Goal: Task Accomplishment & Management: Complete application form

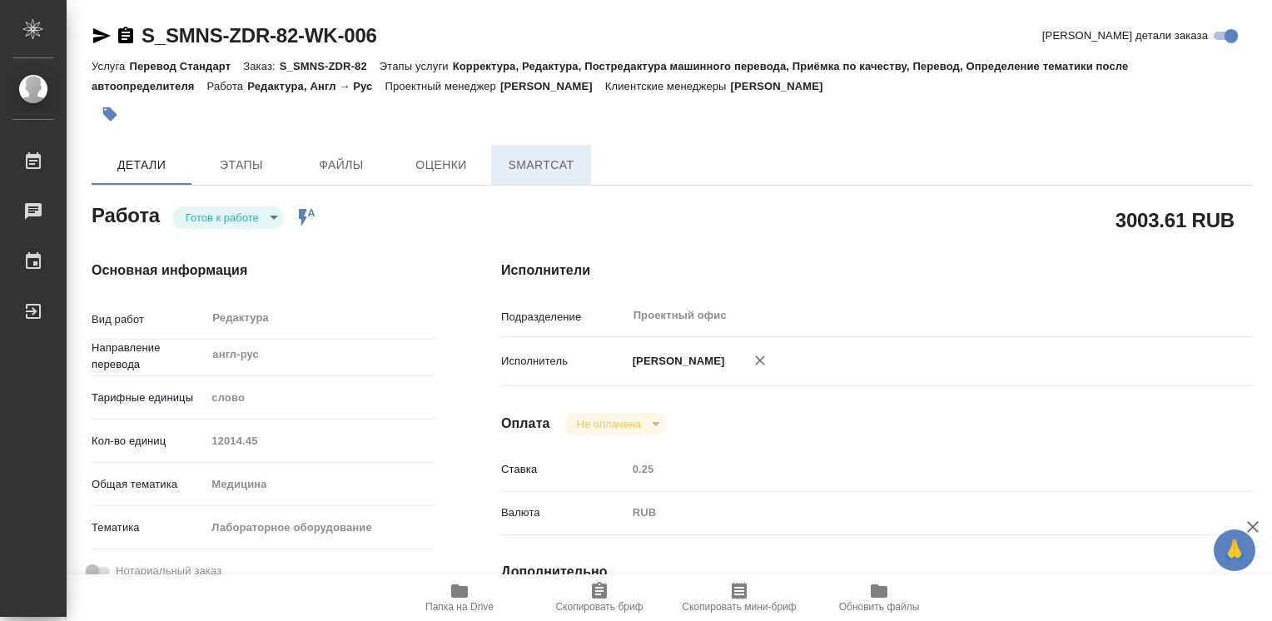
type textarea "x"
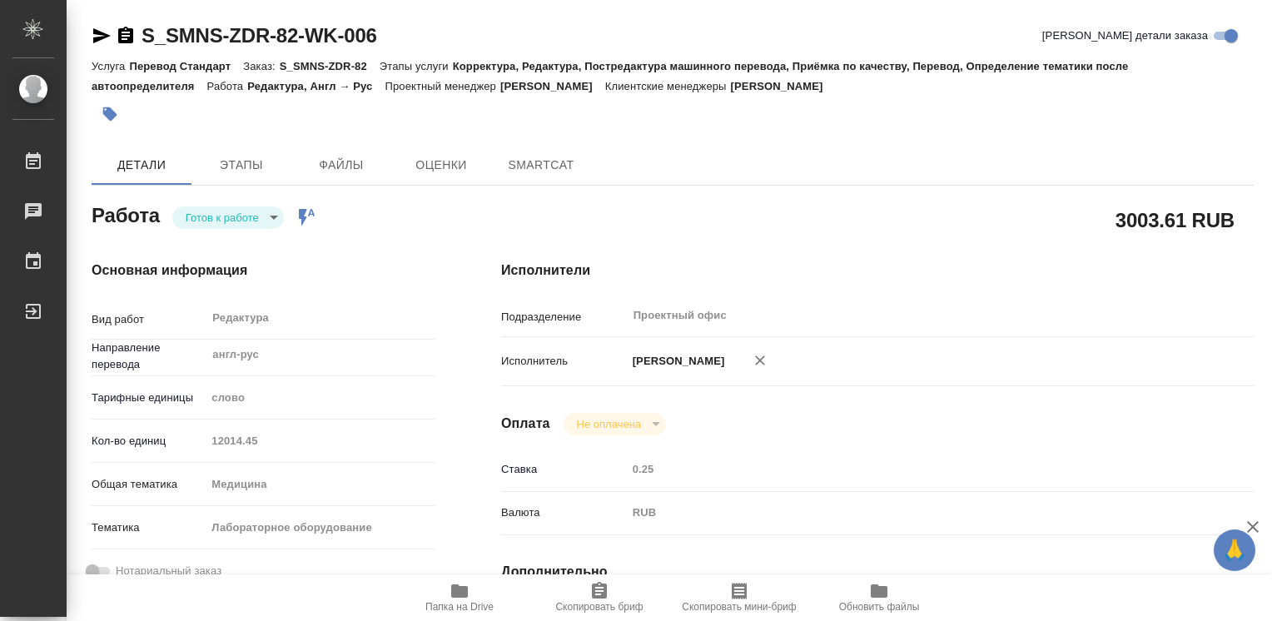
type textarea "x"
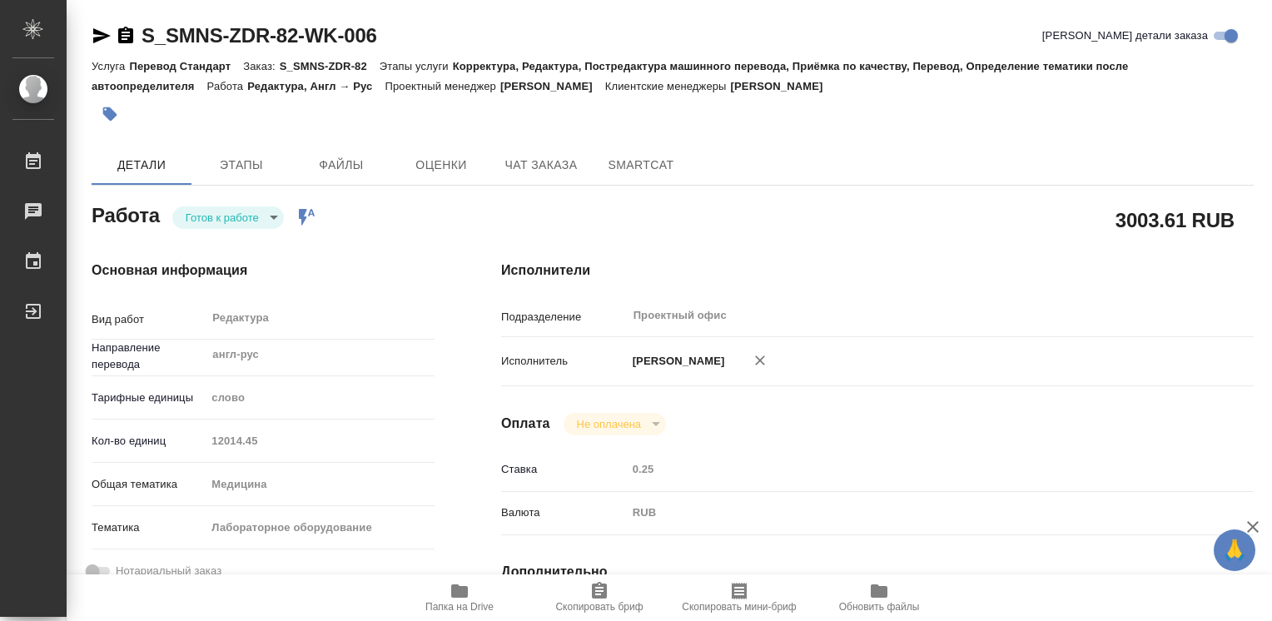
type textarea "x"
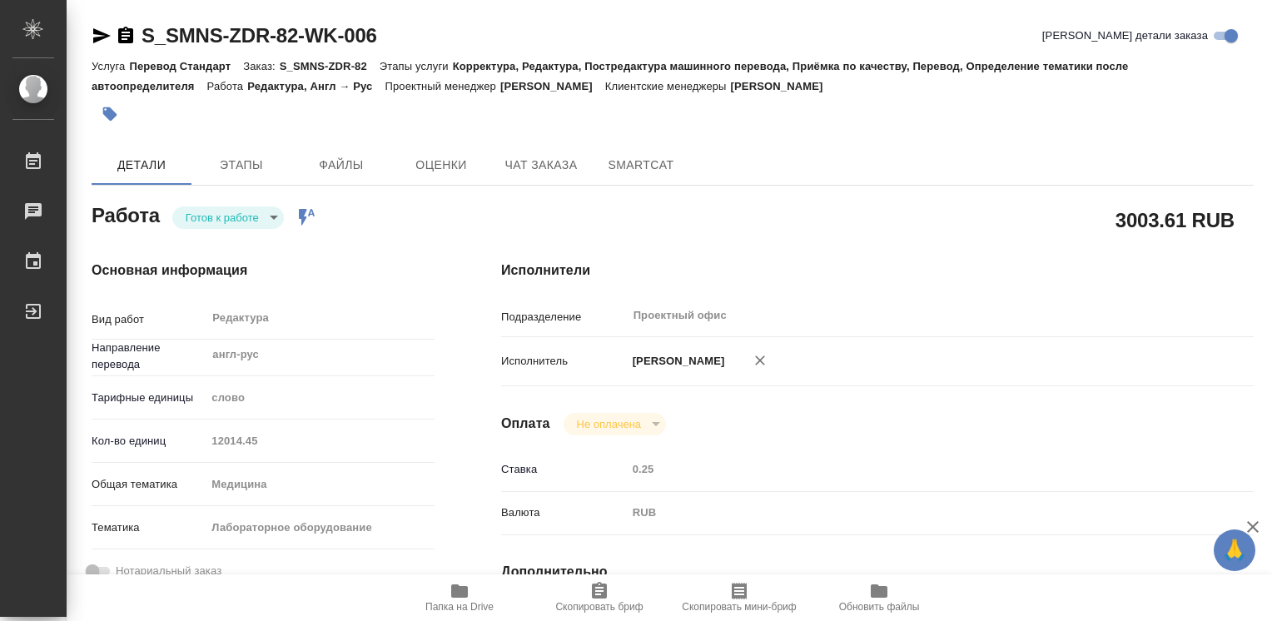
type textarea "x"
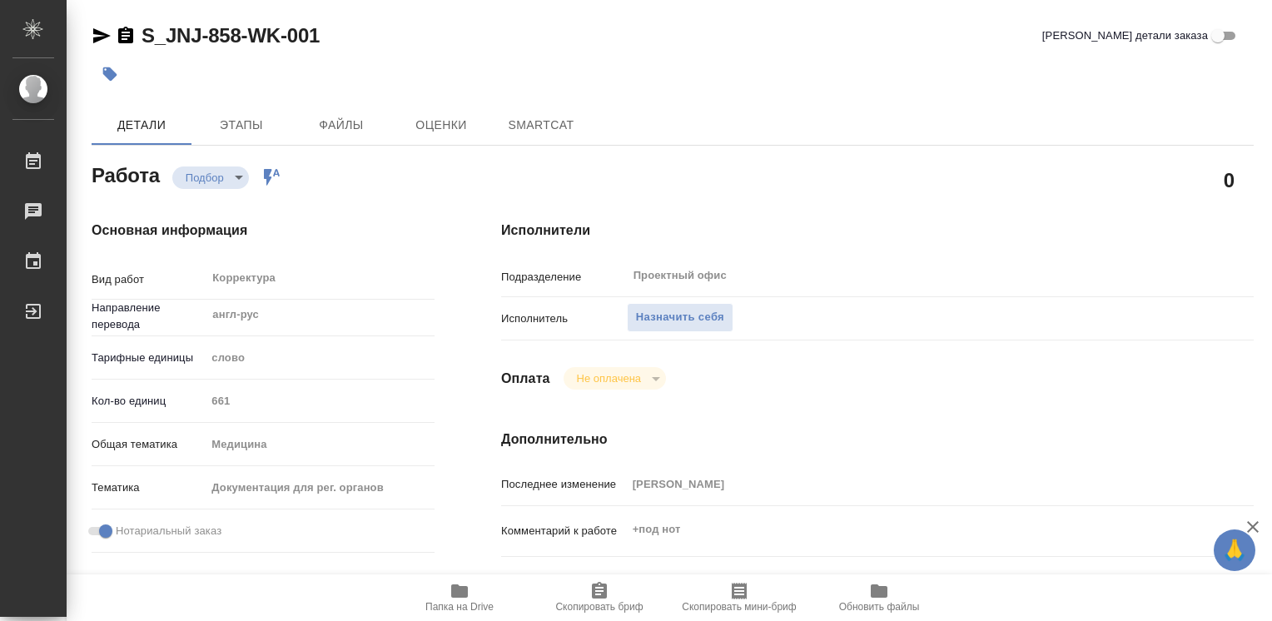
type textarea "x"
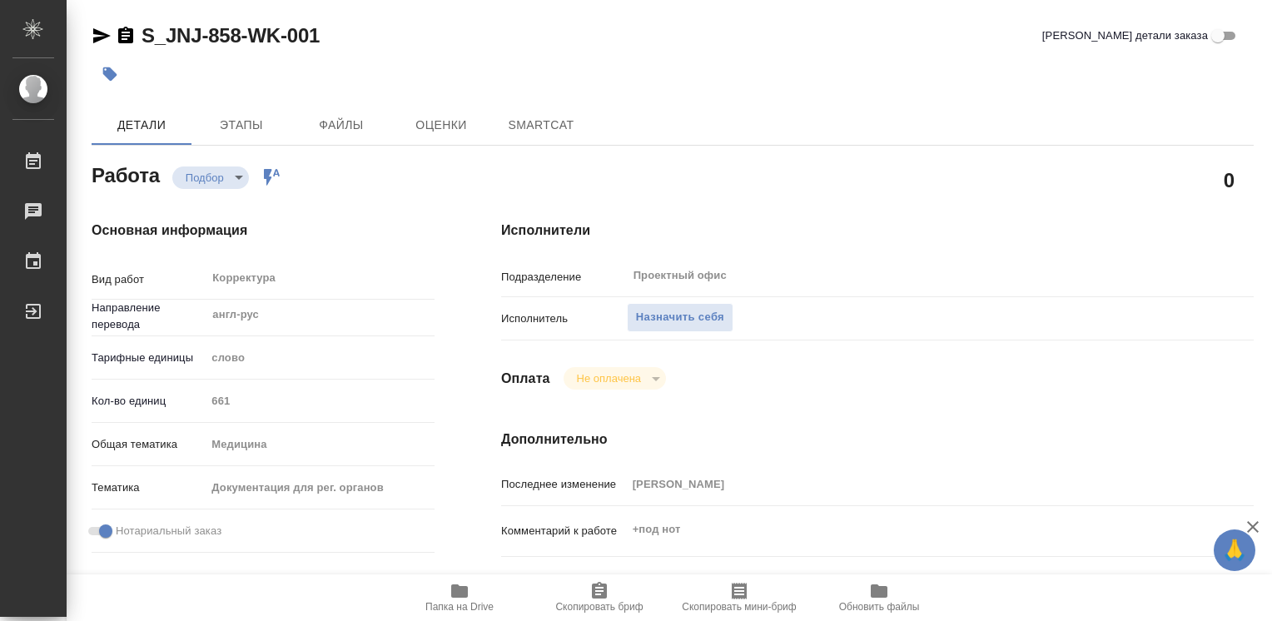
type textarea "x"
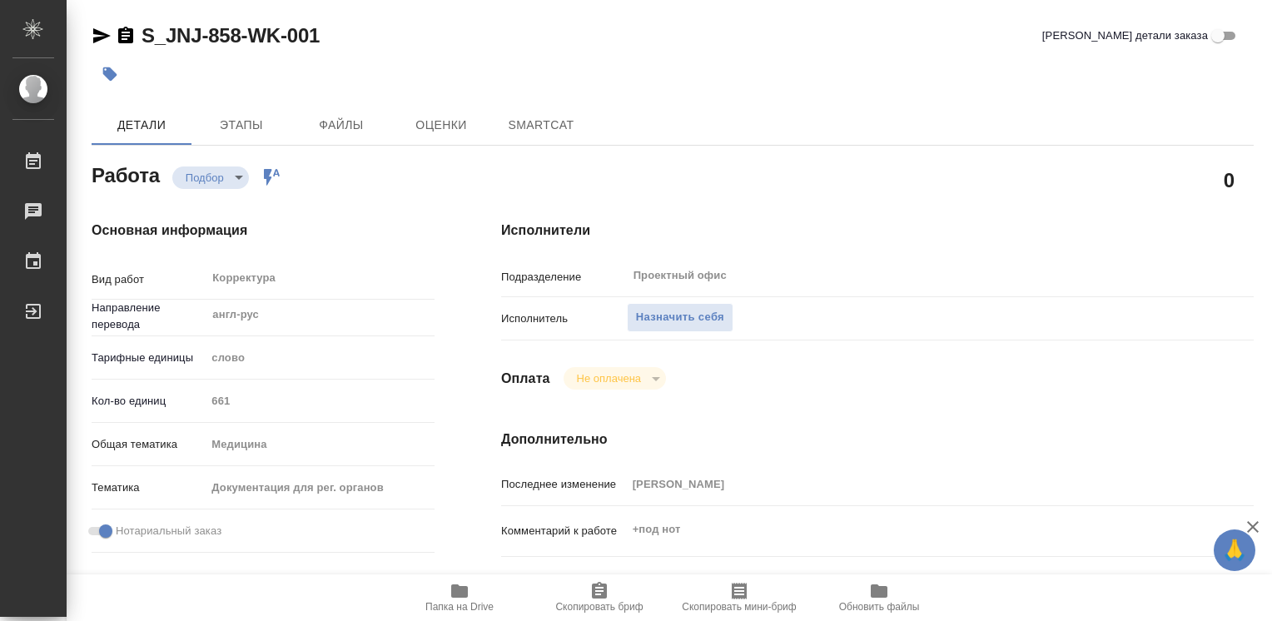
type textarea "x"
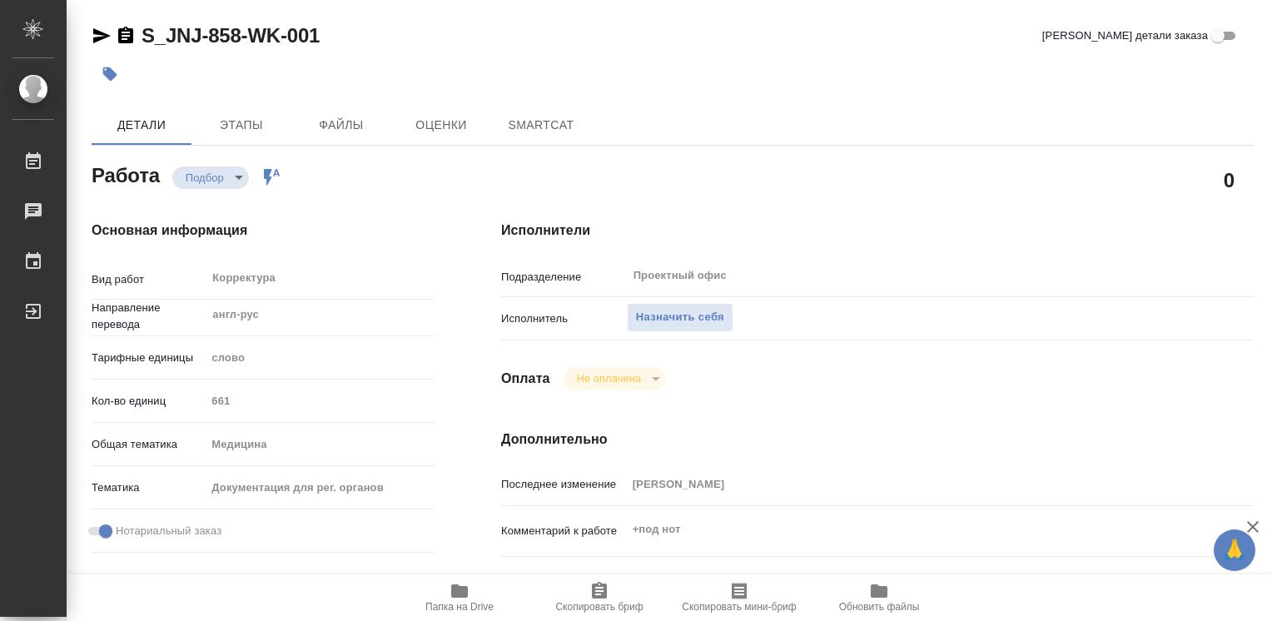
scroll to position [166, 0]
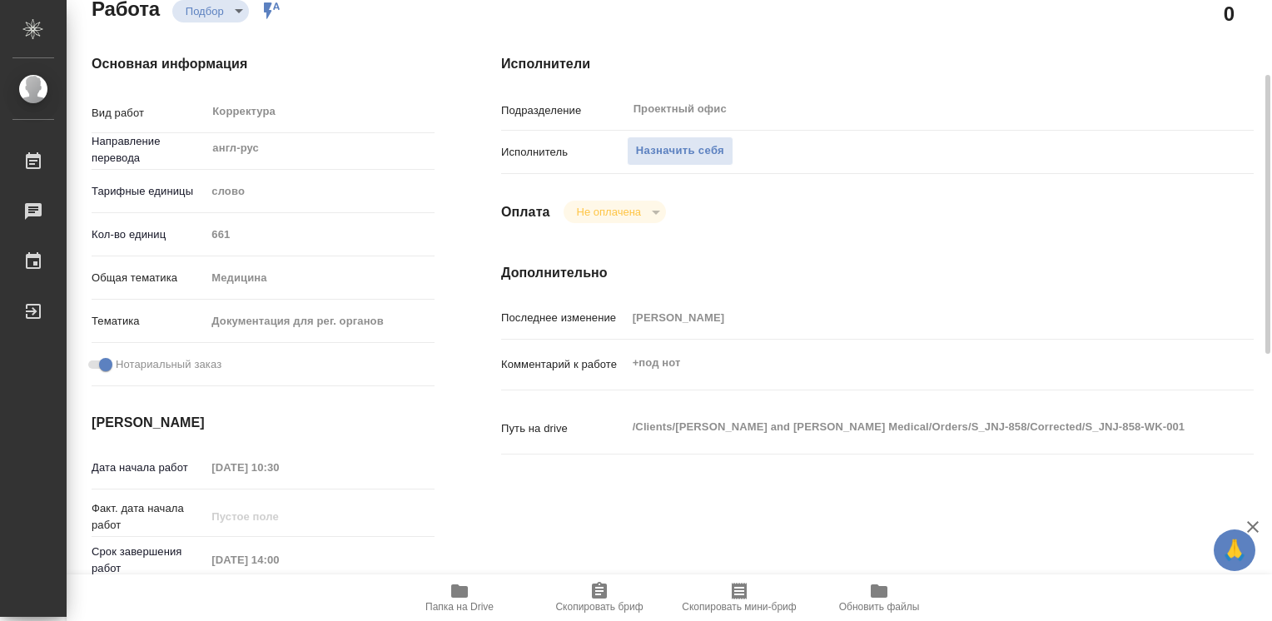
type textarea "x"
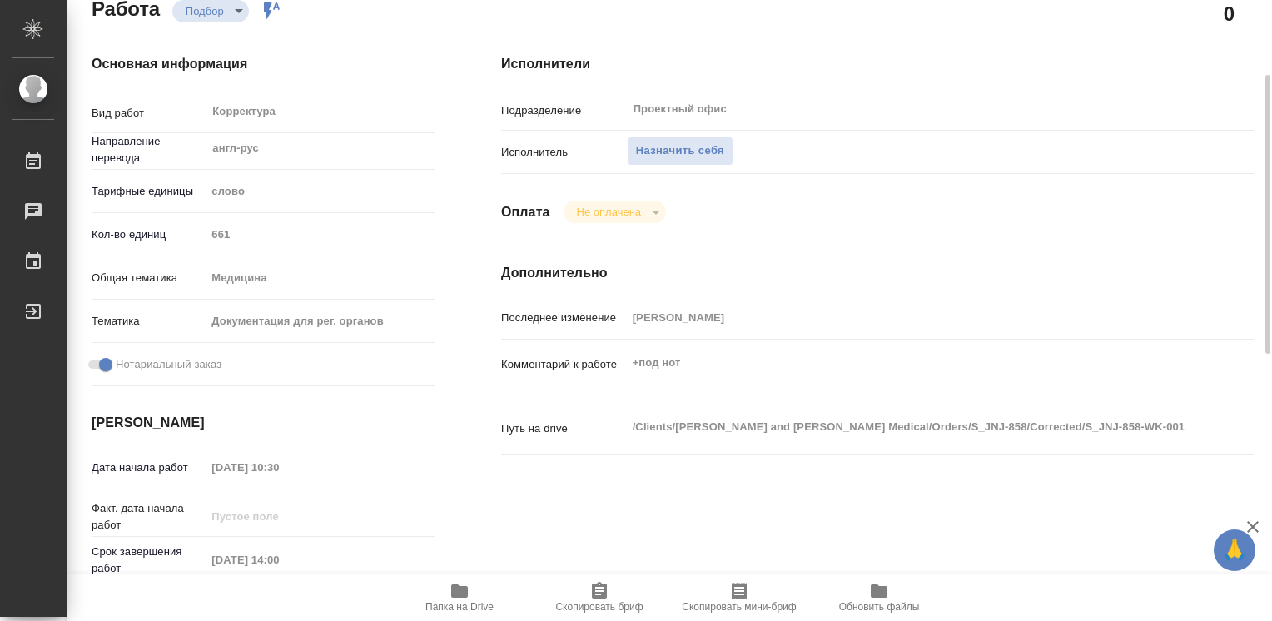
scroll to position [333, 0]
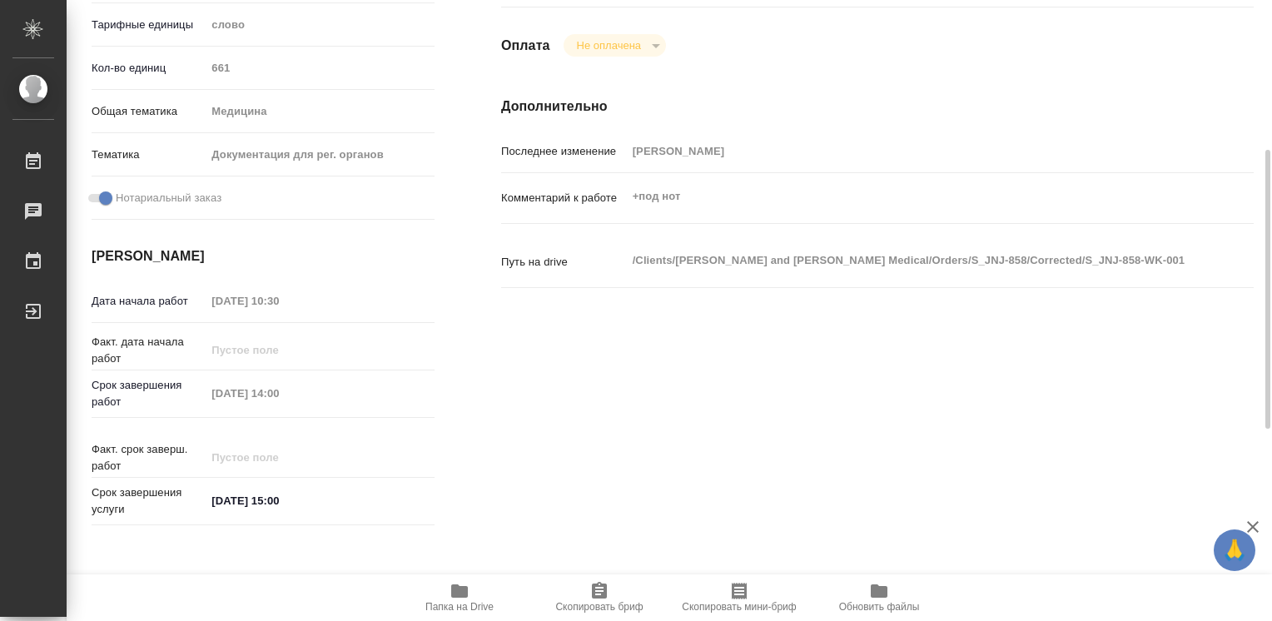
type textarea "x"
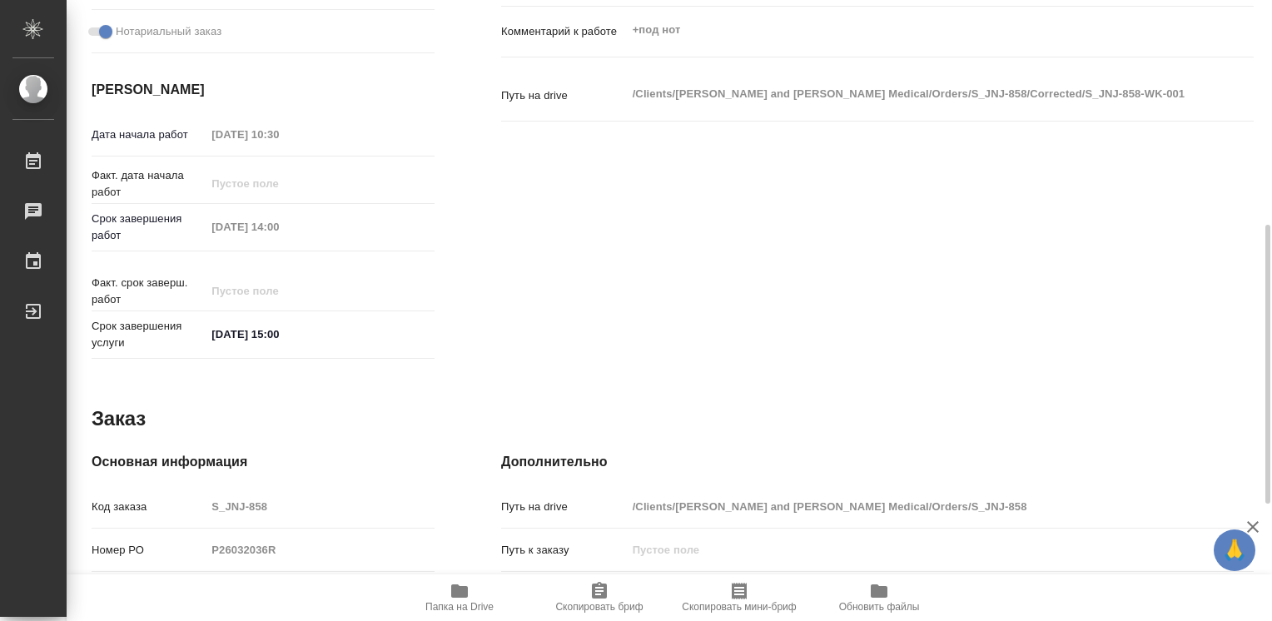
scroll to position [759, 0]
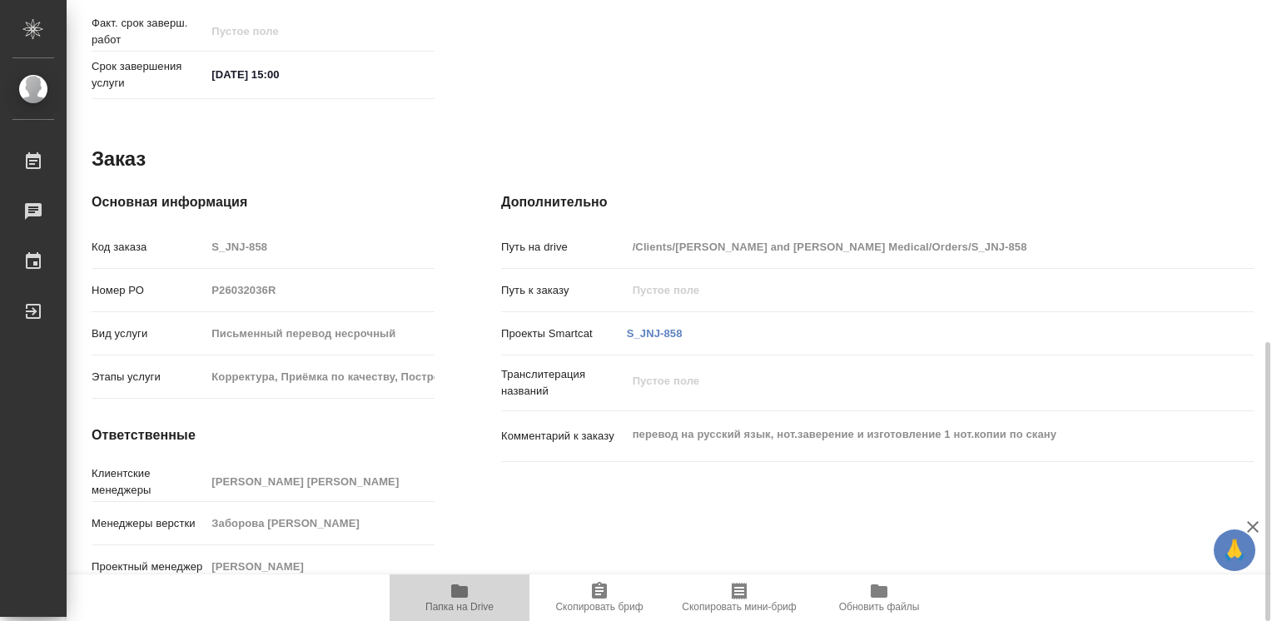
click at [461, 591] on icon "button" at bounding box center [459, 590] width 17 height 13
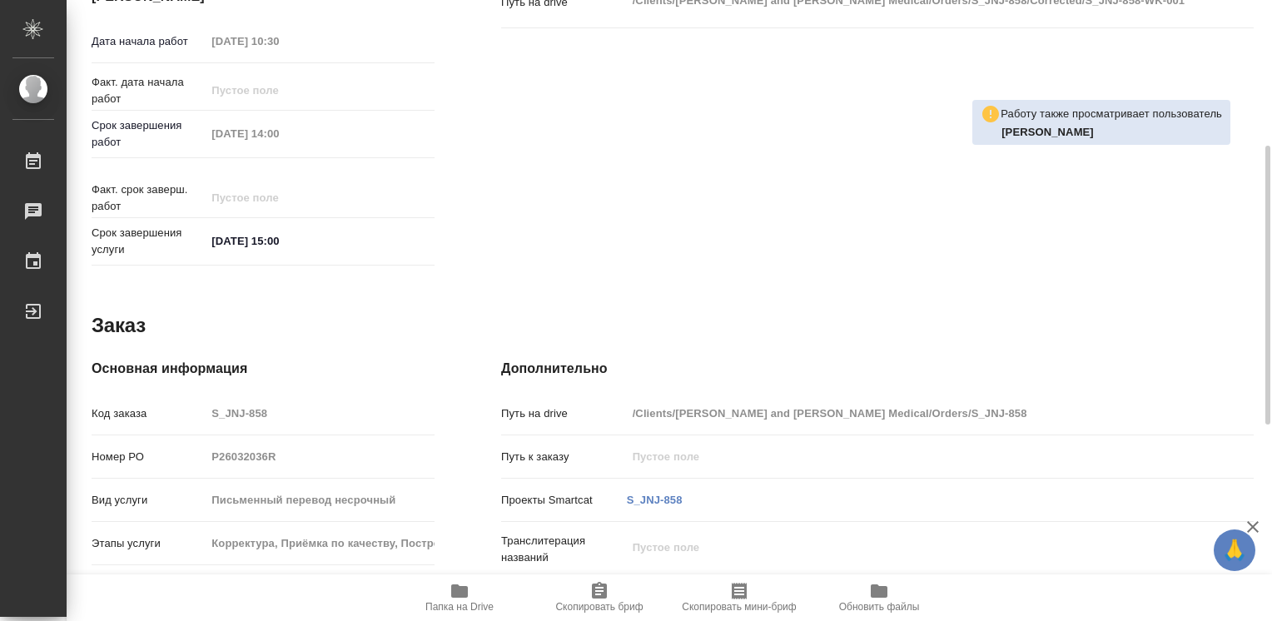
scroll to position [509, 0]
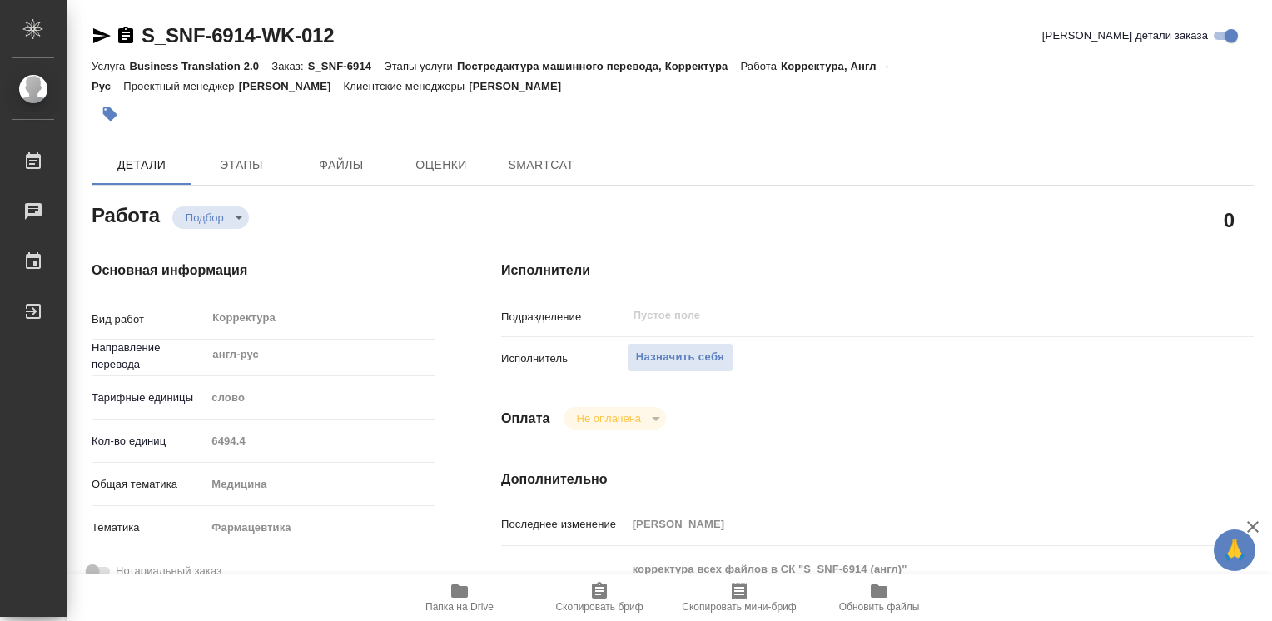
type textarea "x"
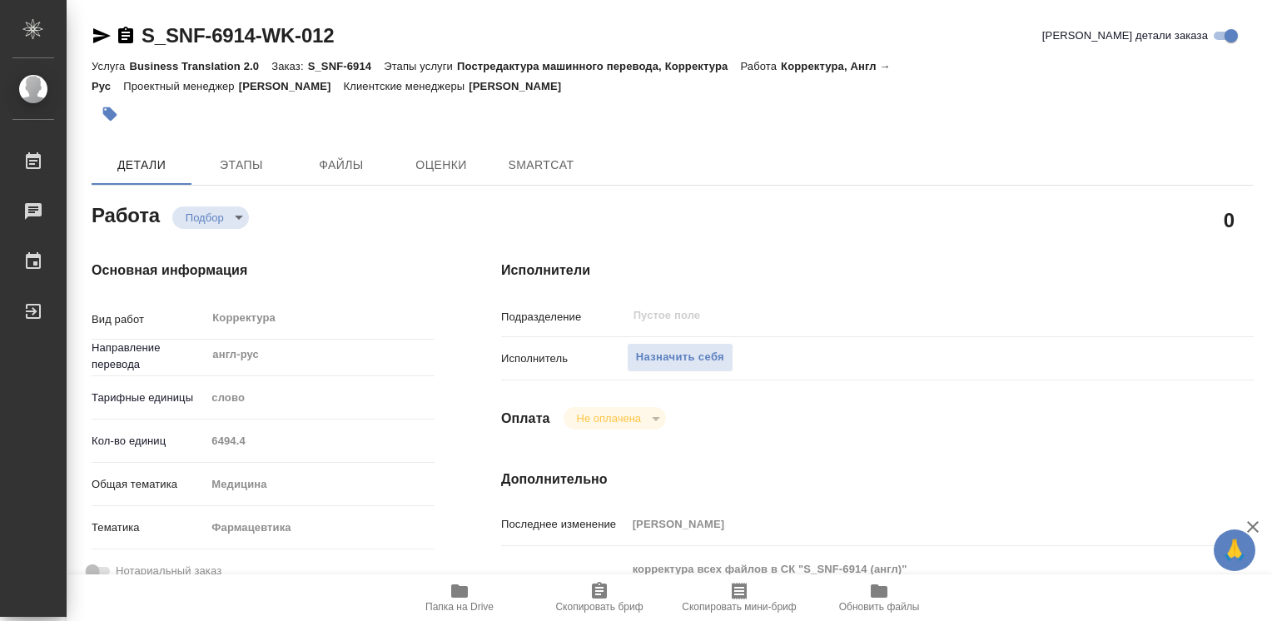
type textarea "x"
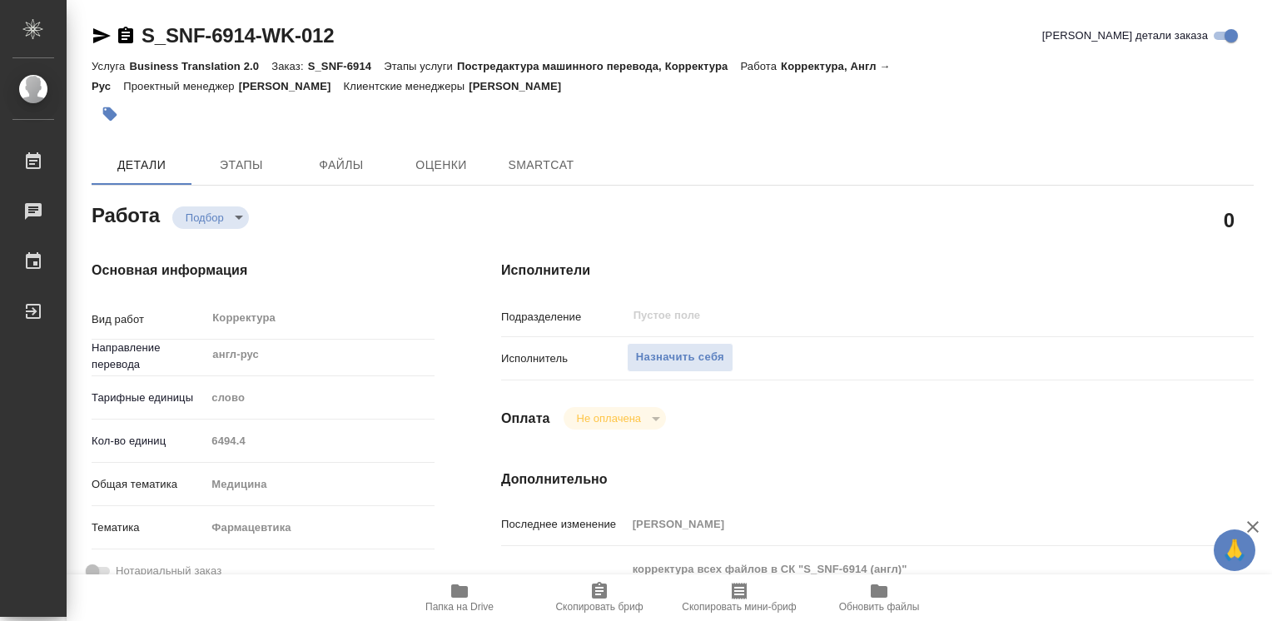
type textarea "x"
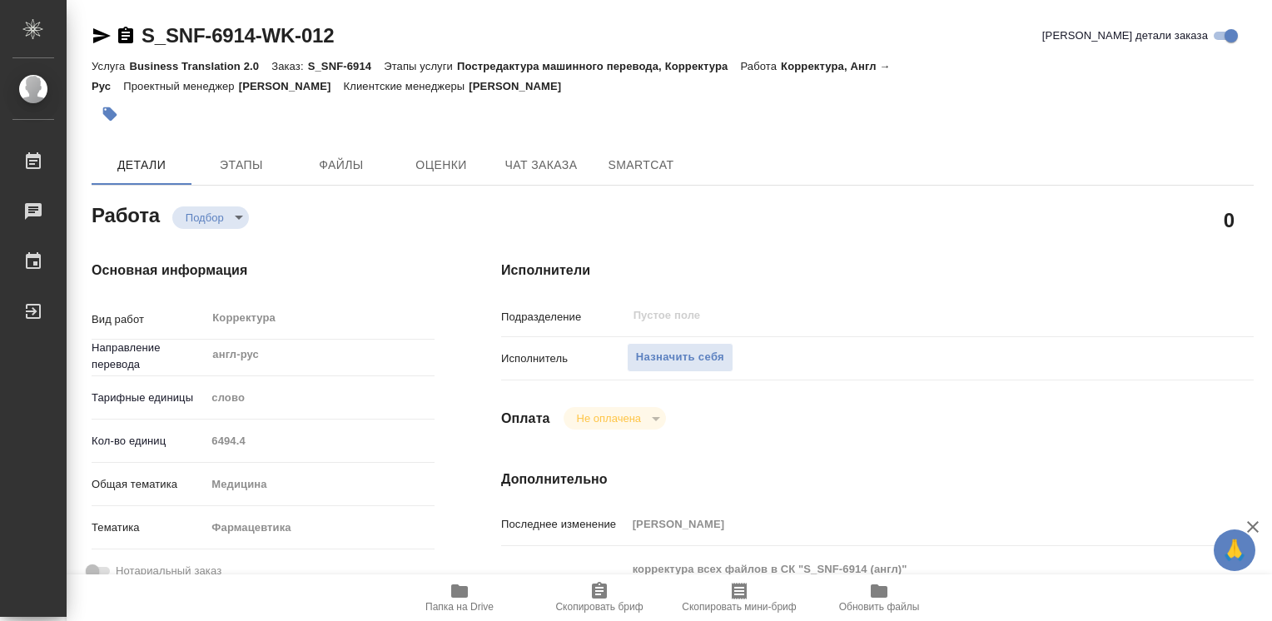
scroll to position [166, 0]
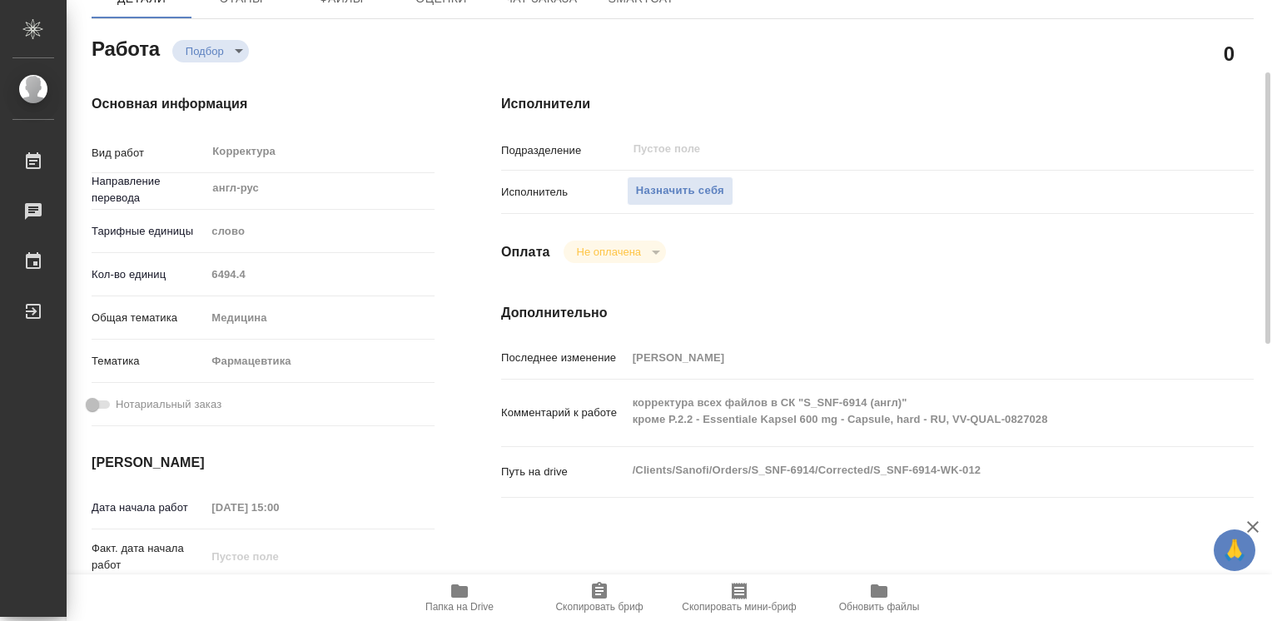
type textarea "x"
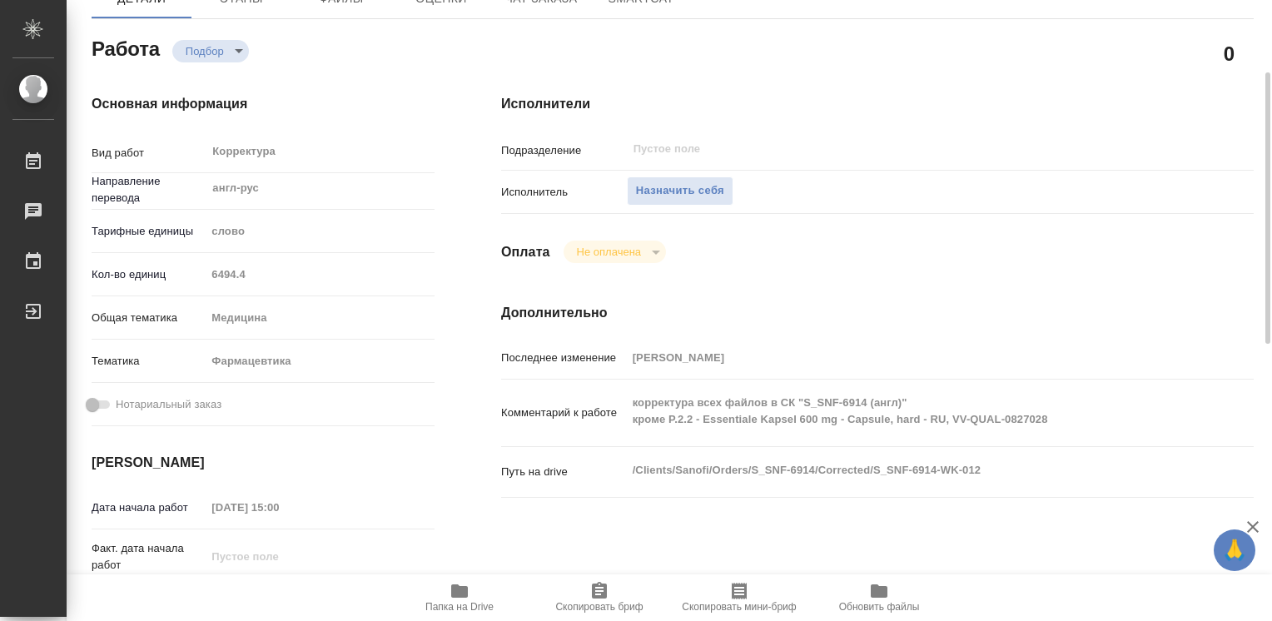
type textarea "x"
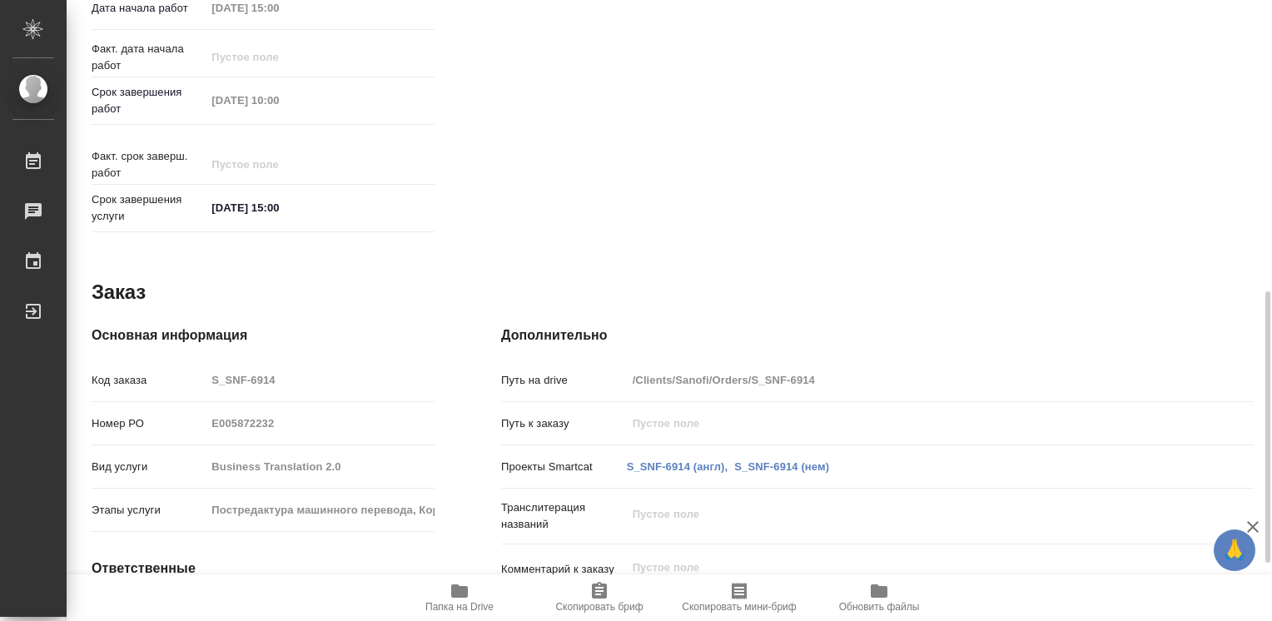
scroll to position [799, 0]
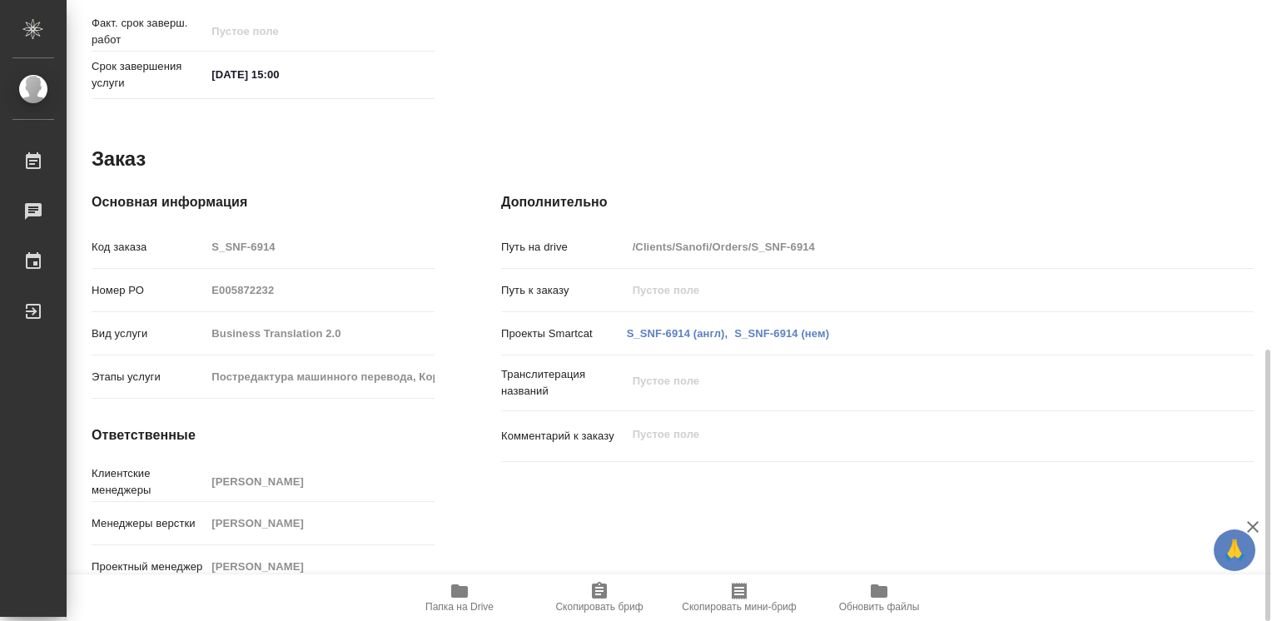
click at [449, 594] on icon "button" at bounding box center [459, 591] width 20 height 20
